Goal: Information Seeking & Learning: Learn about a topic

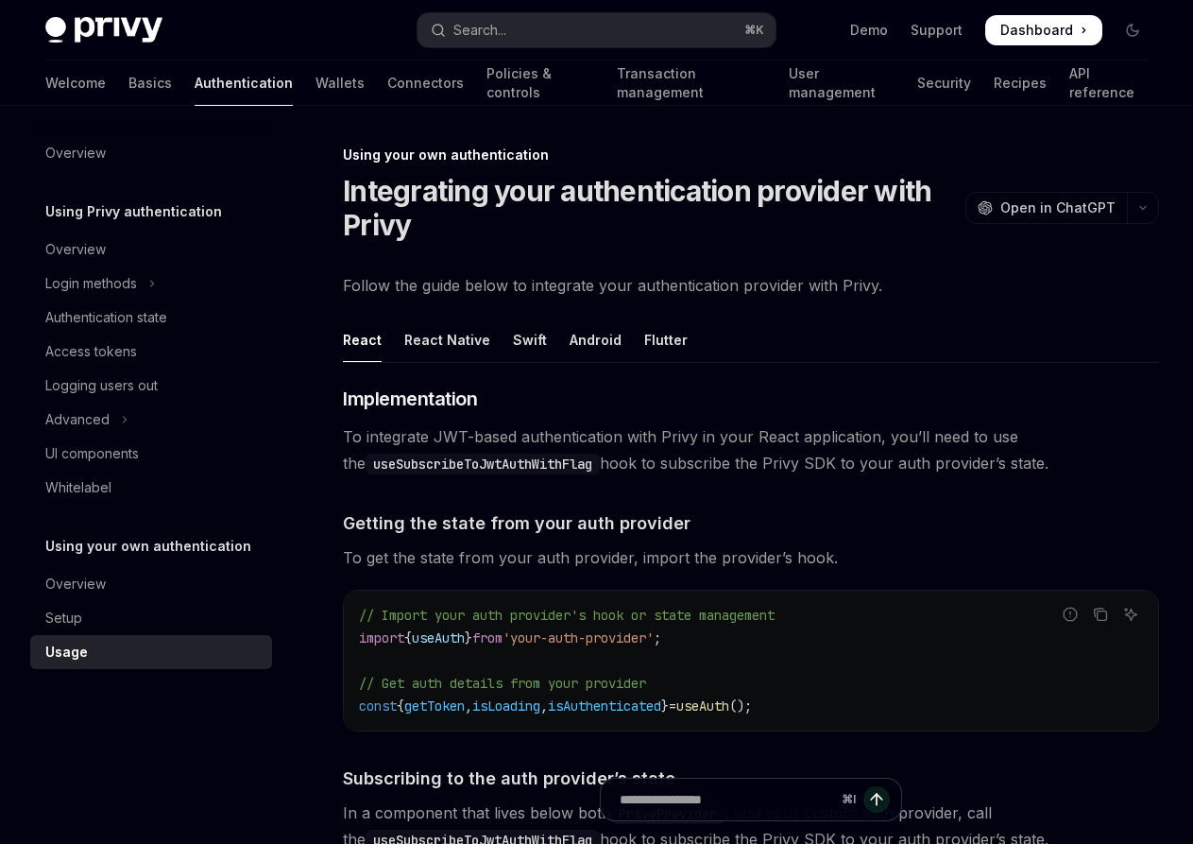
scroll to position [1062, 0]
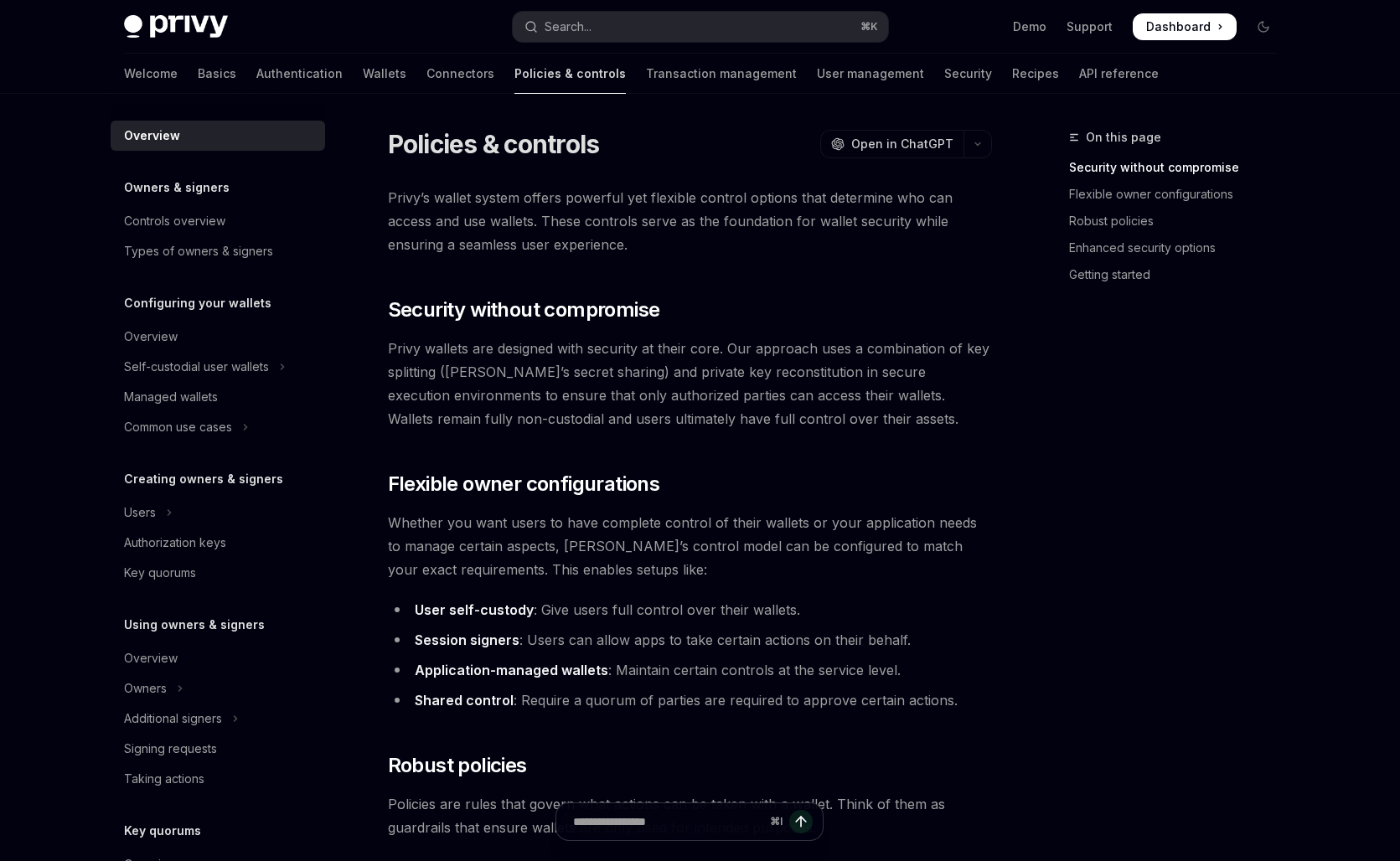
type textarea "*"
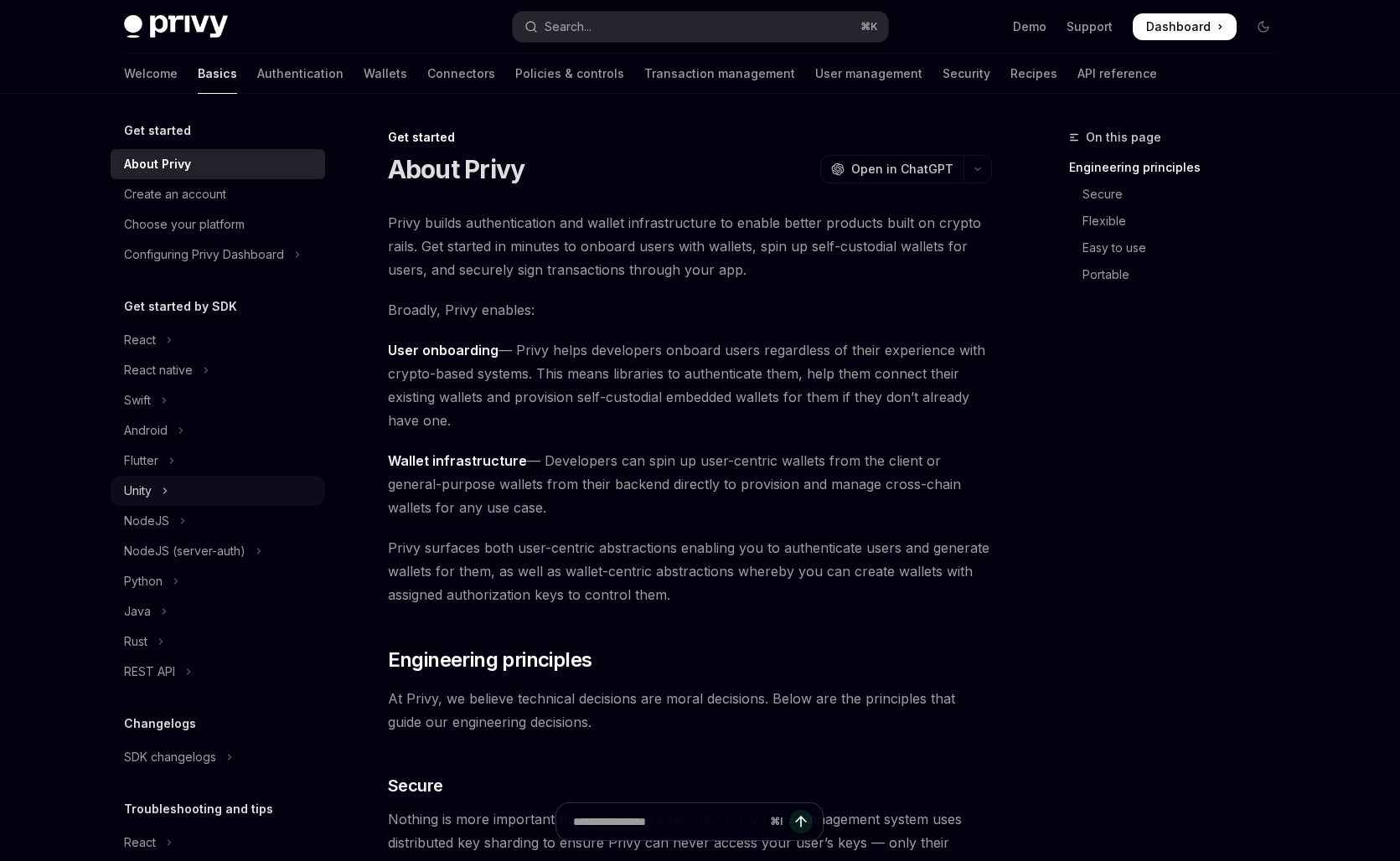
click at [172, 501] on button "Unity" at bounding box center [218, 491] width 215 height 30
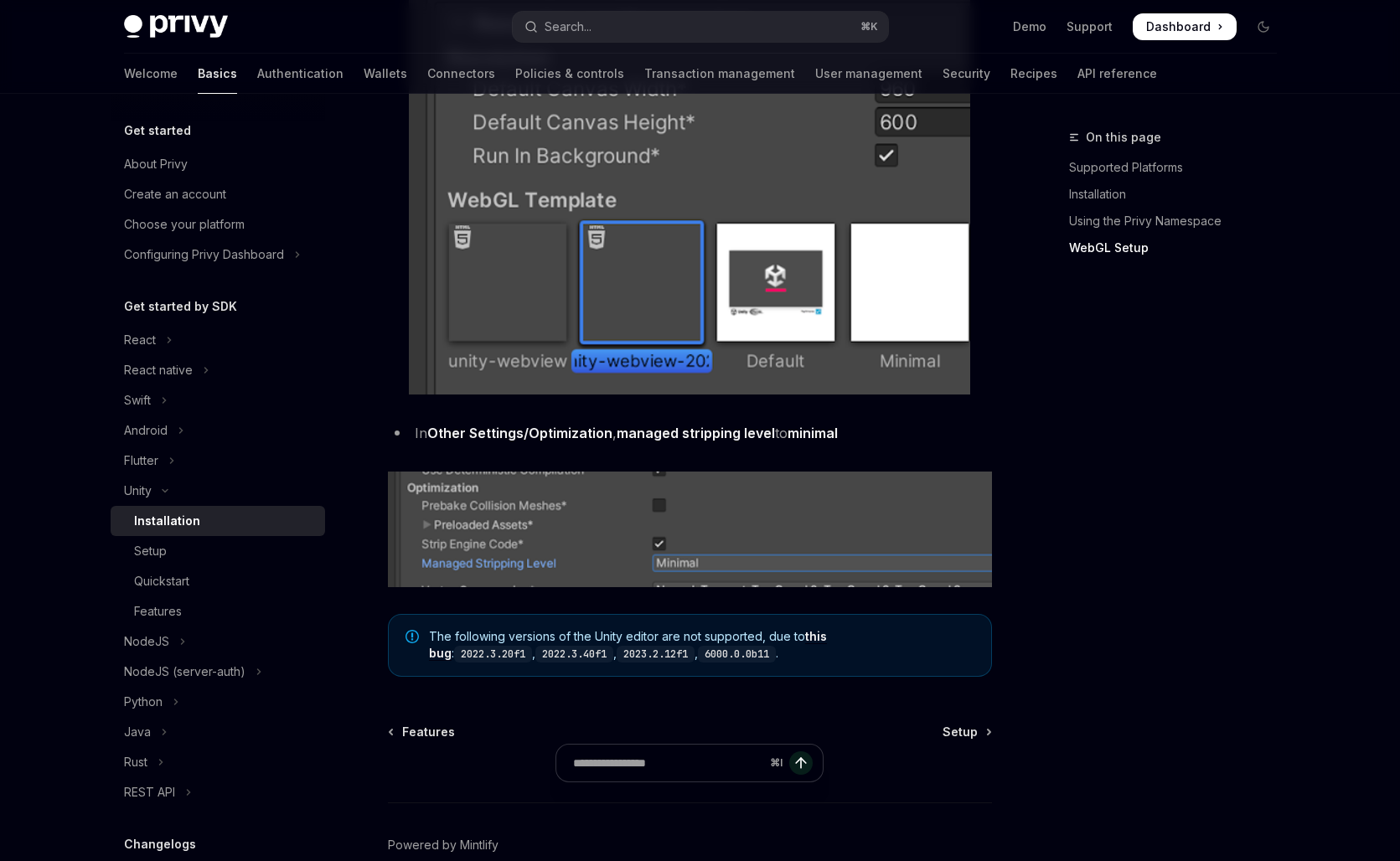
scroll to position [1992, 0]
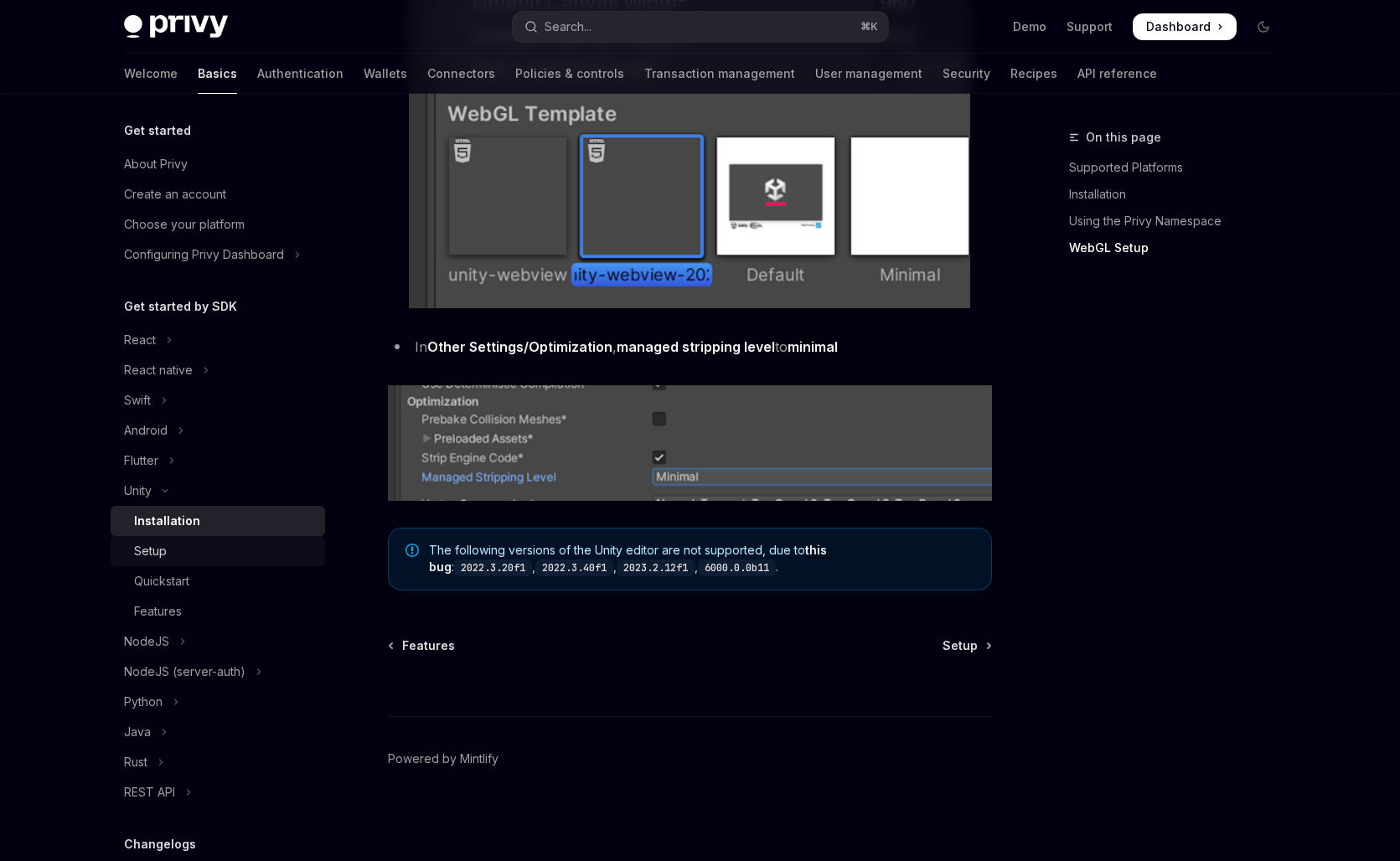
click at [199, 542] on div "Setup" at bounding box center [224, 551] width 181 height 20
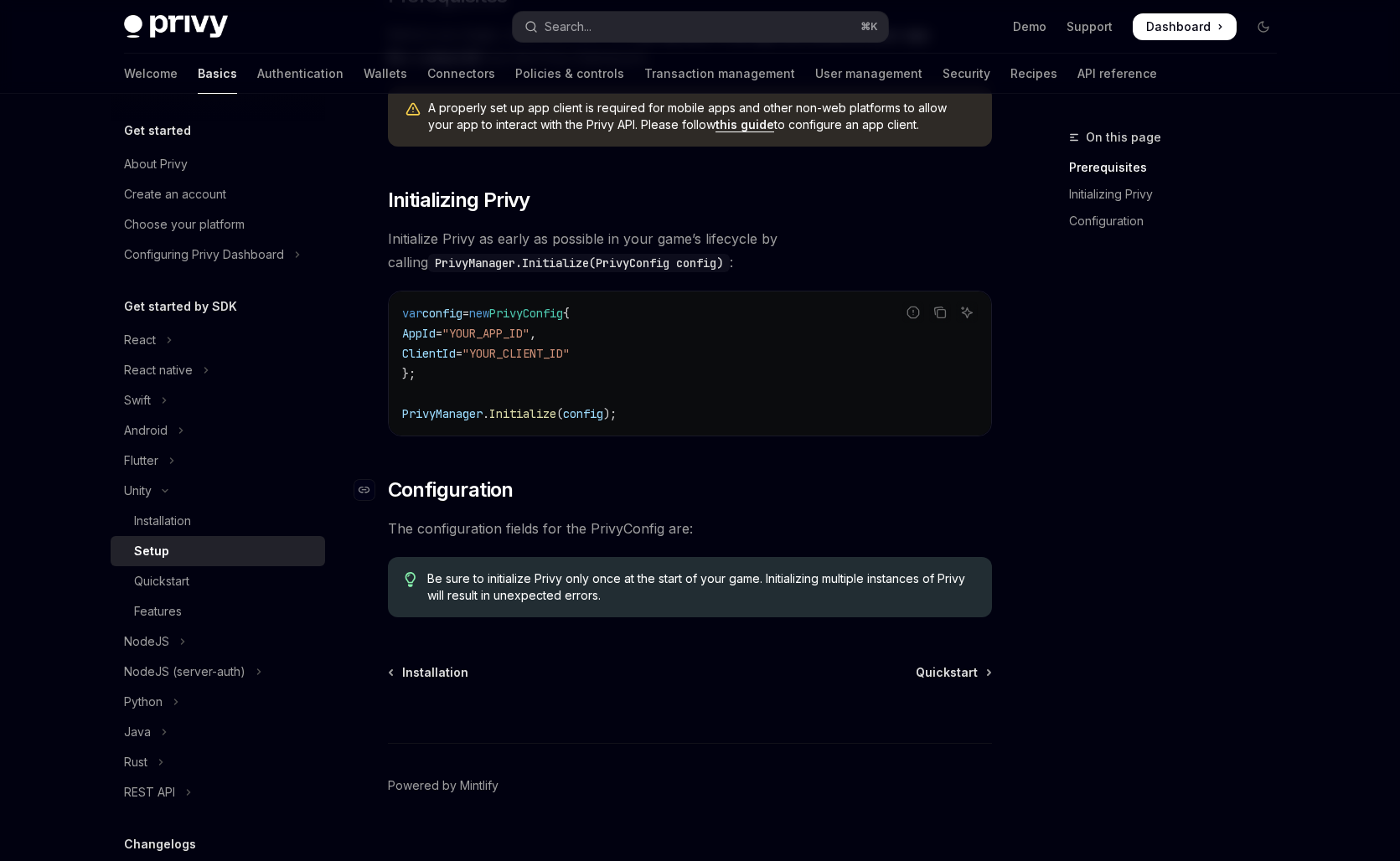
scroll to position [255, 0]
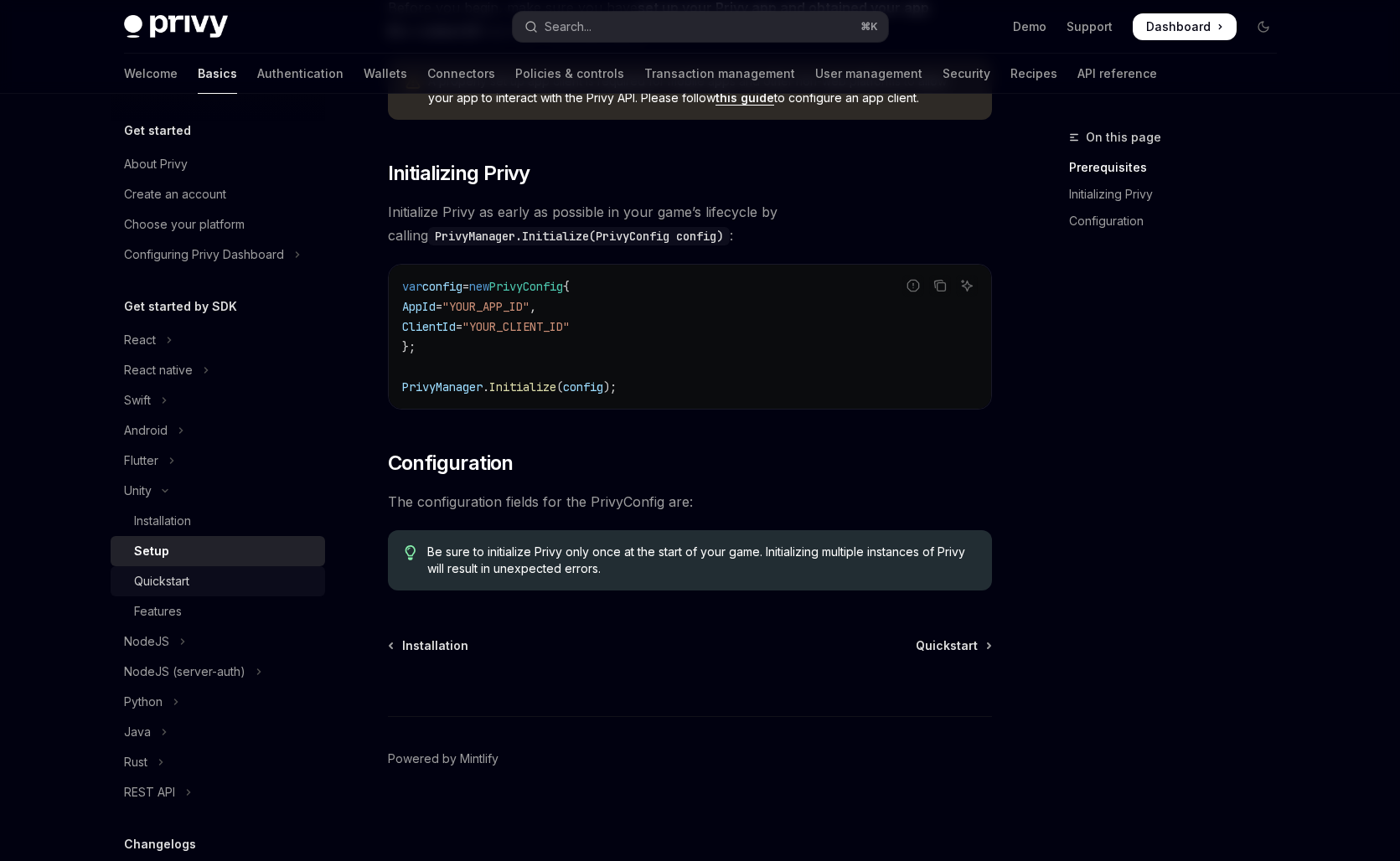
click at [203, 580] on div "Quickstart" at bounding box center [224, 581] width 181 height 20
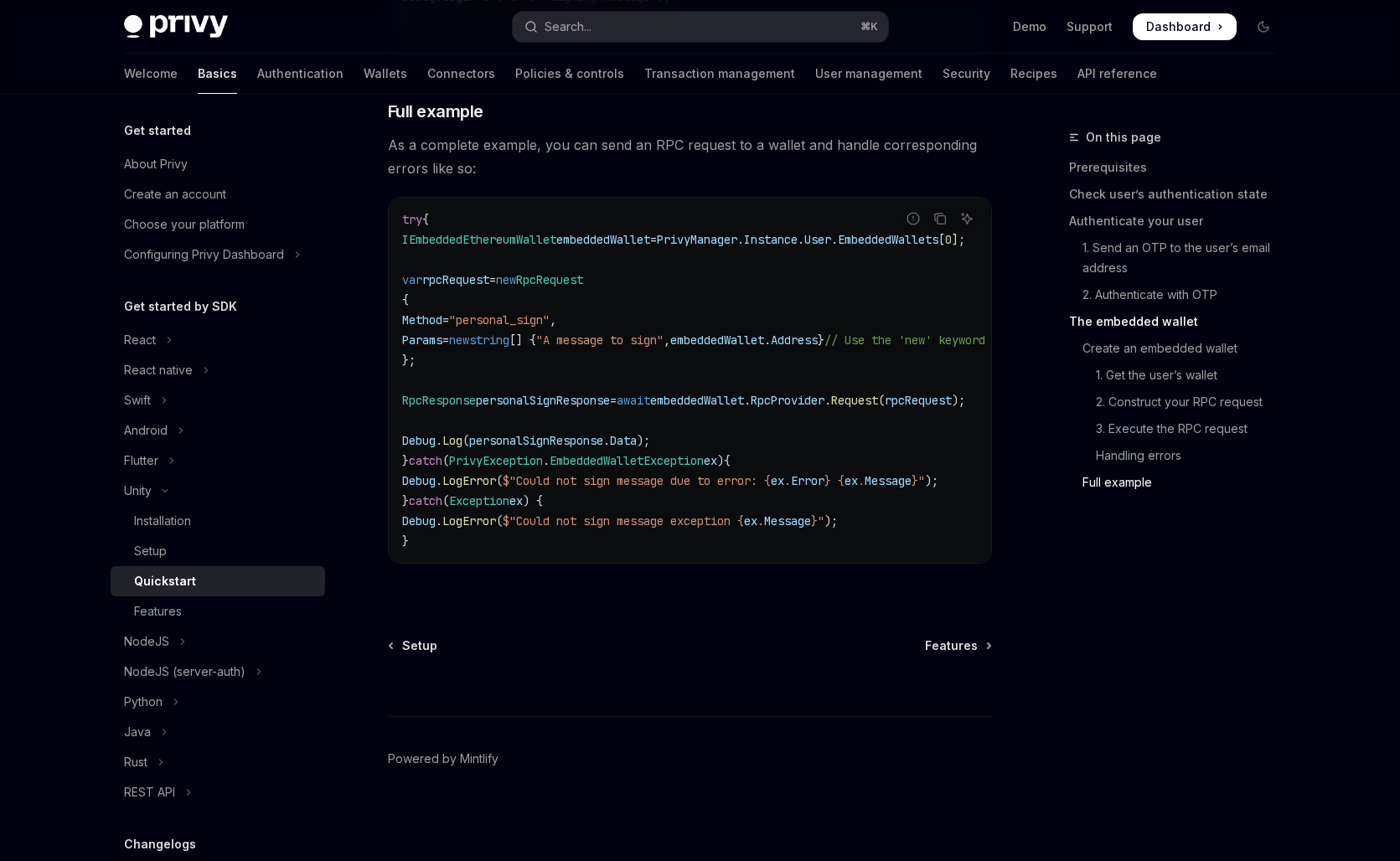
scroll to position [4873, 0]
click at [215, 611] on div "Features" at bounding box center [224, 611] width 181 height 20
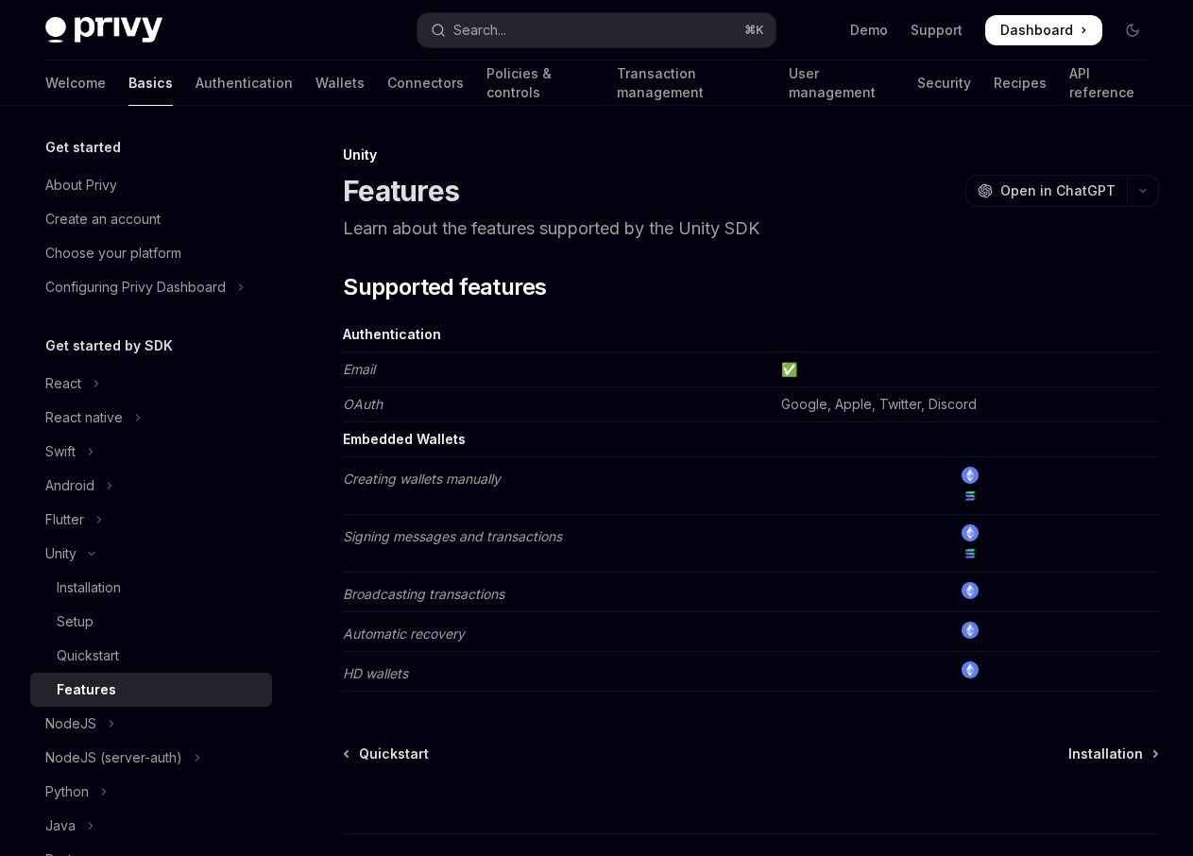
type textarea "*"
